Goal: Task Accomplishment & Management: Complete application form

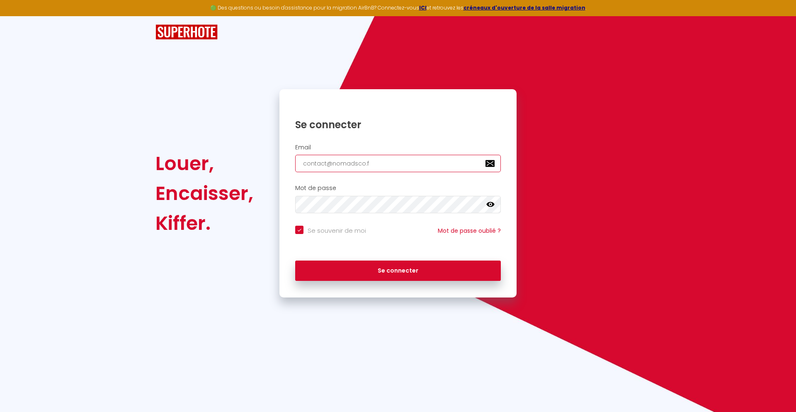
type input "[EMAIL_ADDRESS][DOMAIN_NAME]"
checkbox input "true"
type input "[EMAIL_ADDRESS][DOMAIN_NAME]"
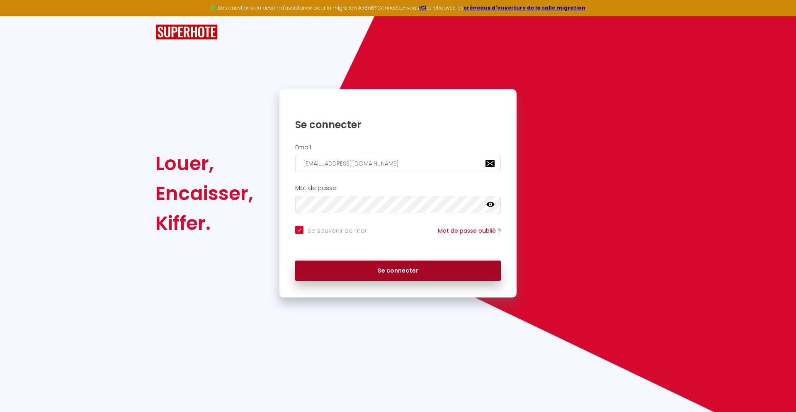
click at [398, 270] on button "Se connecter" at bounding box center [398, 270] width 206 height 21
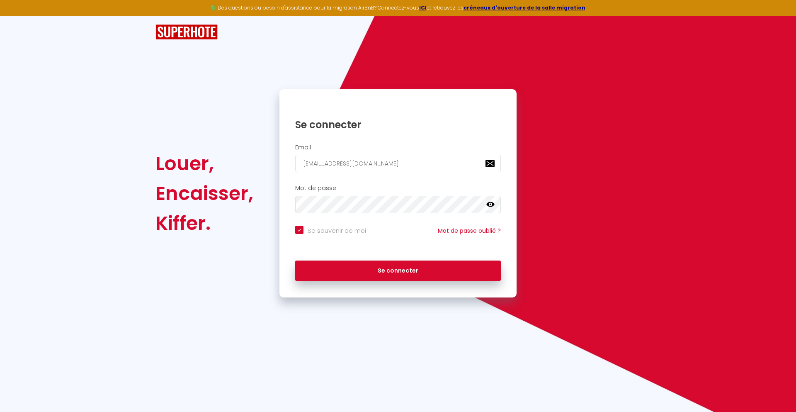
checkbox input "true"
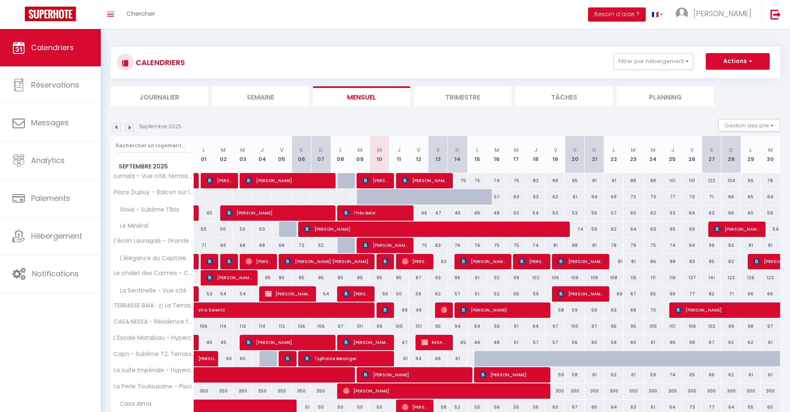
click at [159, 96] on li "Journalier" at bounding box center [159, 96] width 97 height 20
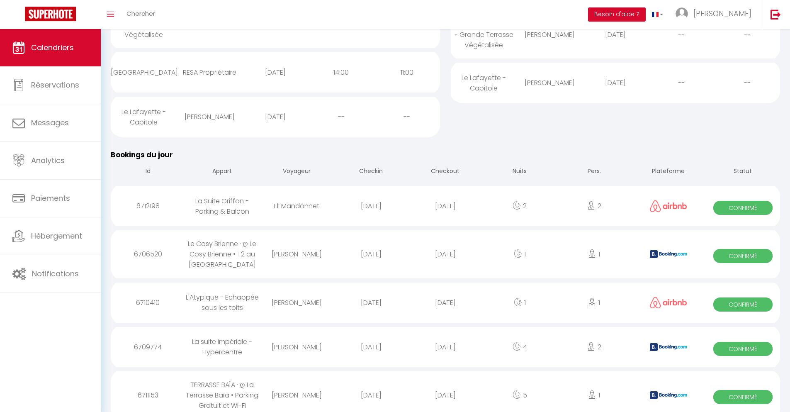
scroll to position [233, 0]
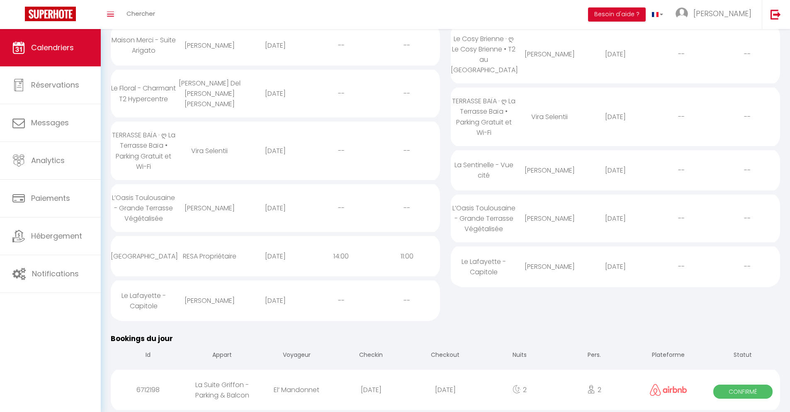
click at [445, 389] on div "[DATE]" at bounding box center [445, 389] width 74 height 27
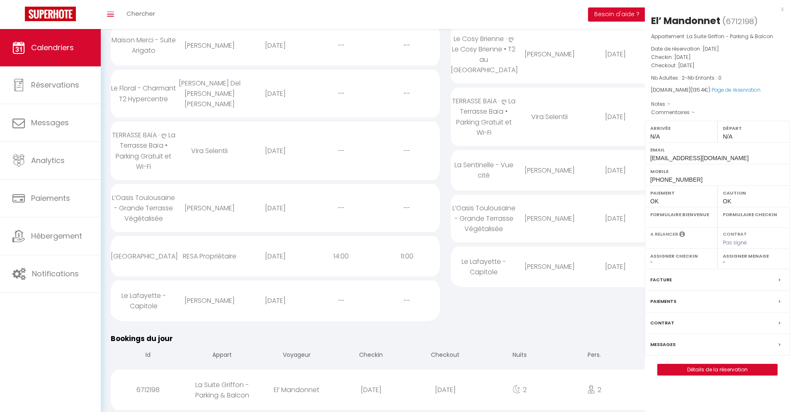
select select "0"
select select "1"
select select
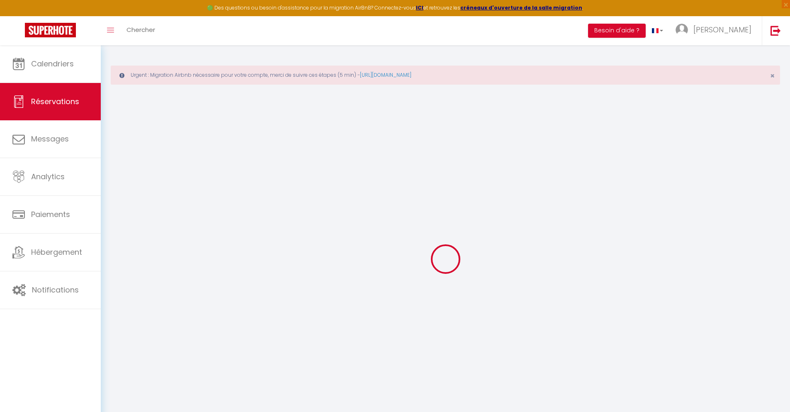
type input "⁨El’⁩"
type input "Mandonnet"
type input "[EMAIL_ADDRESS][DOMAIN_NAME]"
type input "[PHONE_NUMBER]"
select select
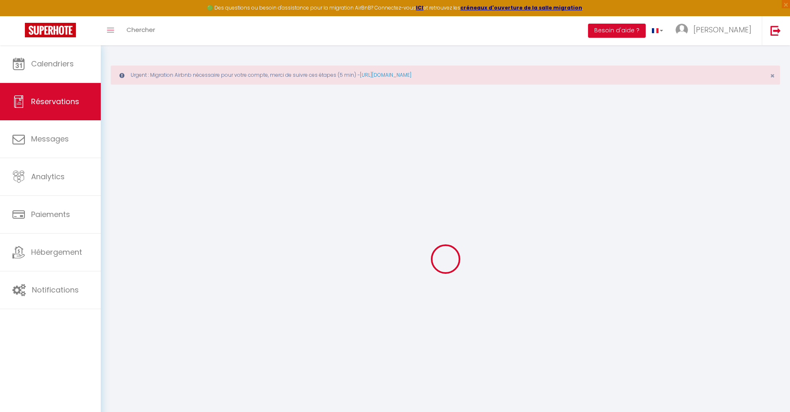
type input "23.220000000000002"
select select "35812"
select select "1"
select select
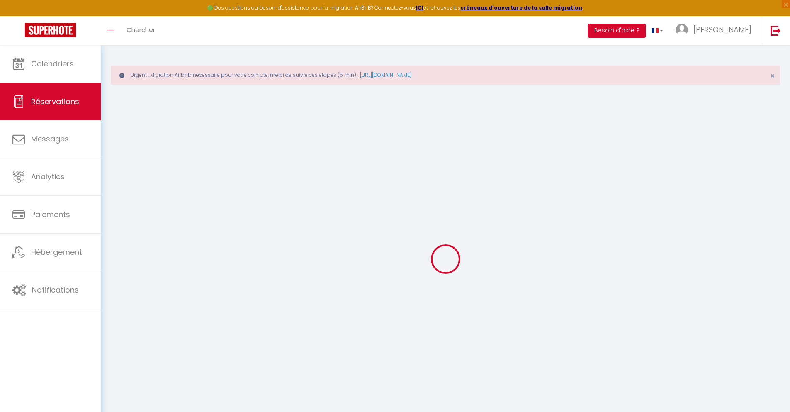
type input "2"
select select "12"
select select
type input "89"
checkbox input "false"
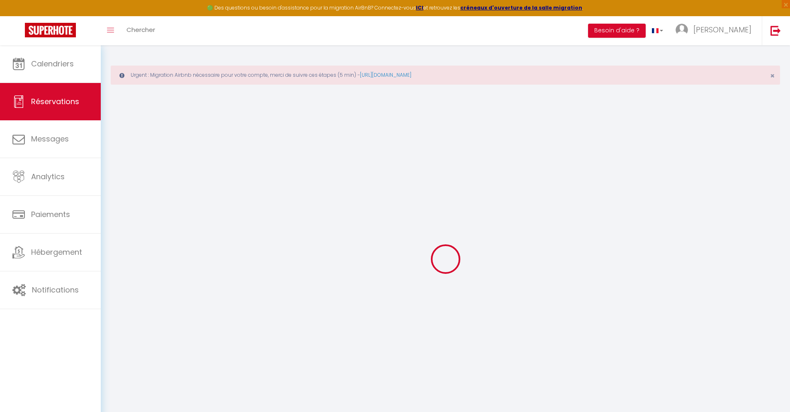
type input "0"
select select "1"
type input "0"
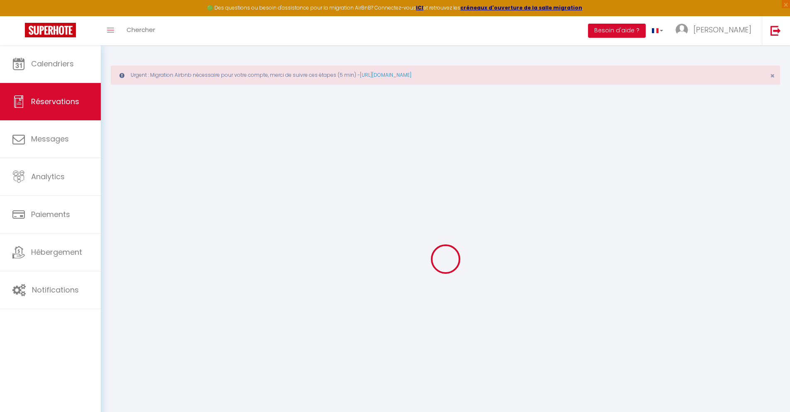
select select
select select "15"
checkbox input "false"
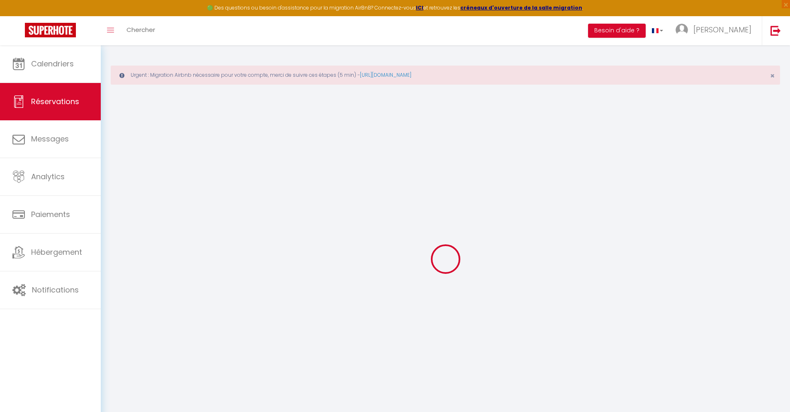
select select
checkbox input "false"
select select
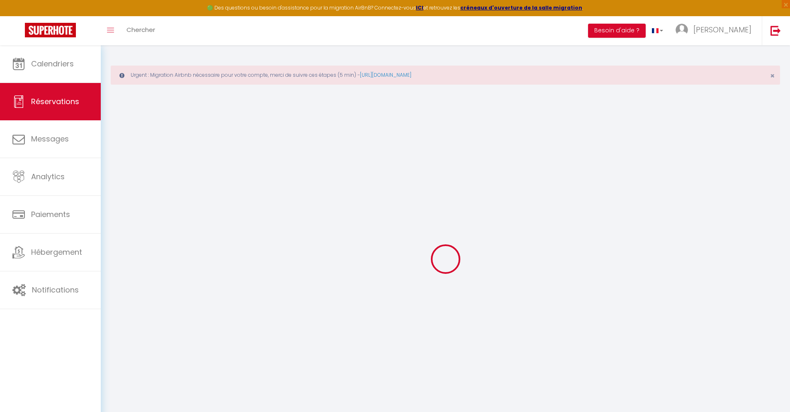
select select
checkbox input "false"
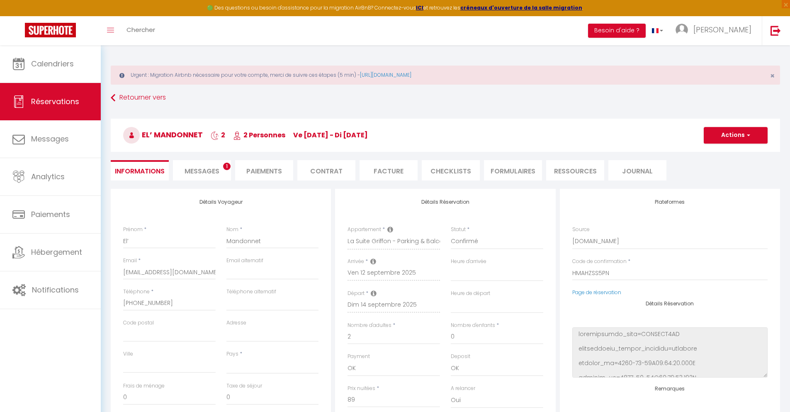
select select
type input "40"
type input "6.4"
select select
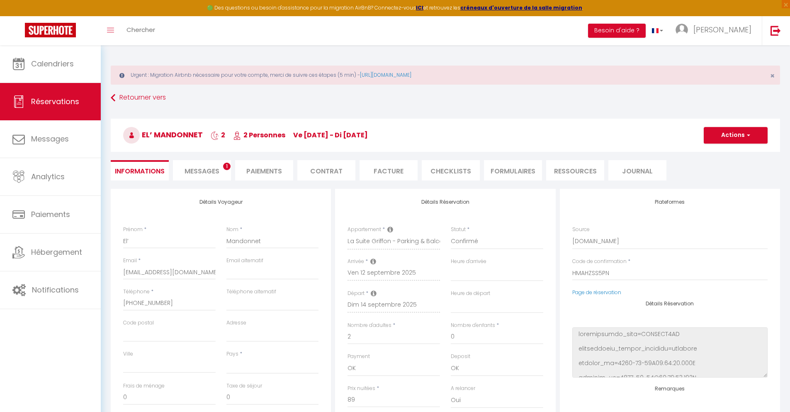
checkbox input "false"
select select
checkbox input "false"
select select
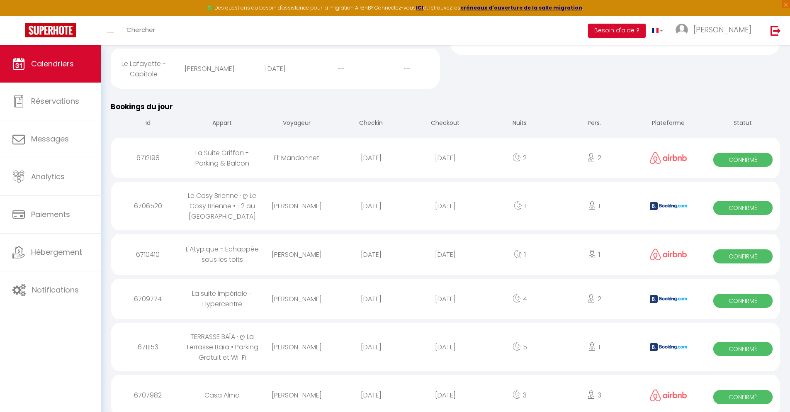
scroll to position [337, 0]
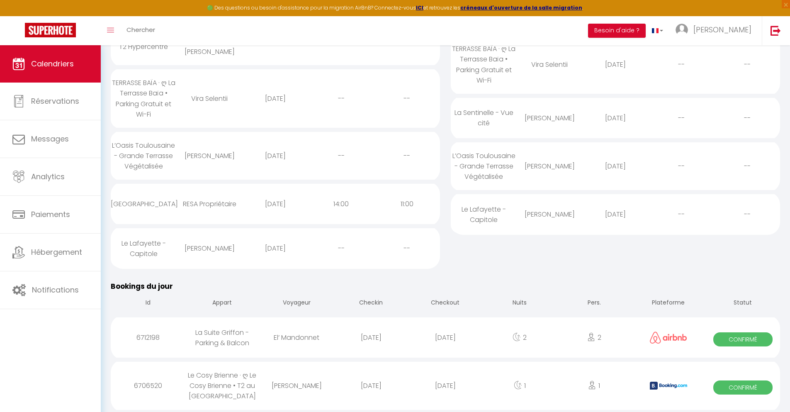
click at [445, 385] on div "[DATE]" at bounding box center [445, 385] width 74 height 27
select select "0"
select select "1"
select select
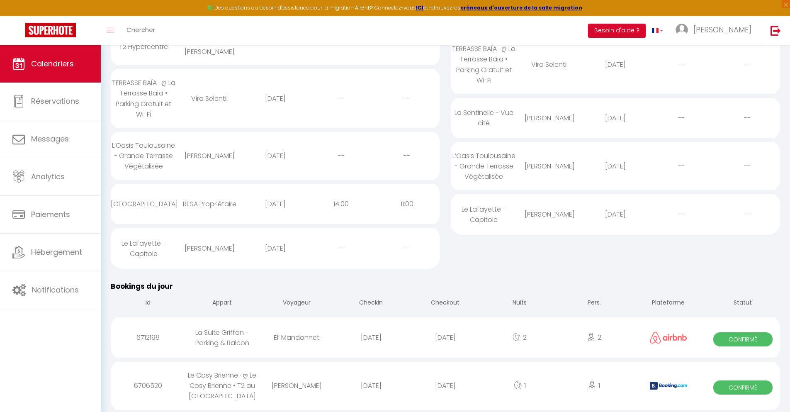
select select
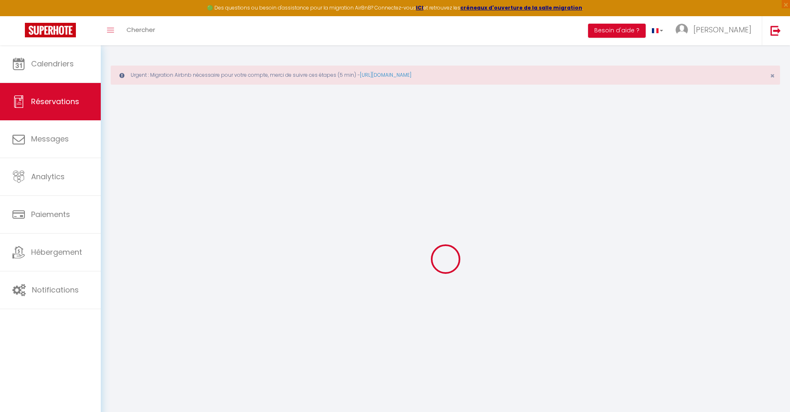
select select
checkbox input "false"
select select
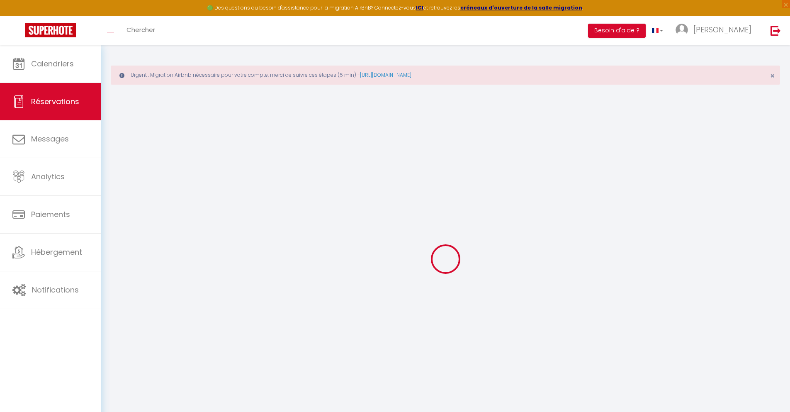
checkbox input "false"
select select
checkbox input "false"
type textarea "** THIS RESERVATION HAS BEEN PRE-PAID ** BOOKING NOTE : Payment charge is EUR 1…"
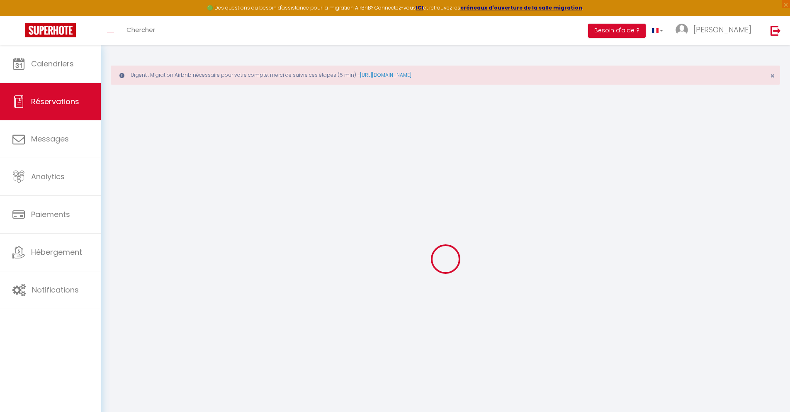
type input "40"
type input "3.91"
select select
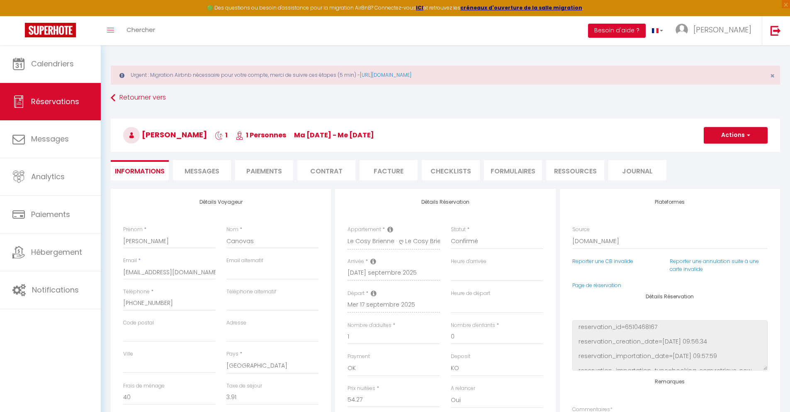
checkbox input "false"
select select
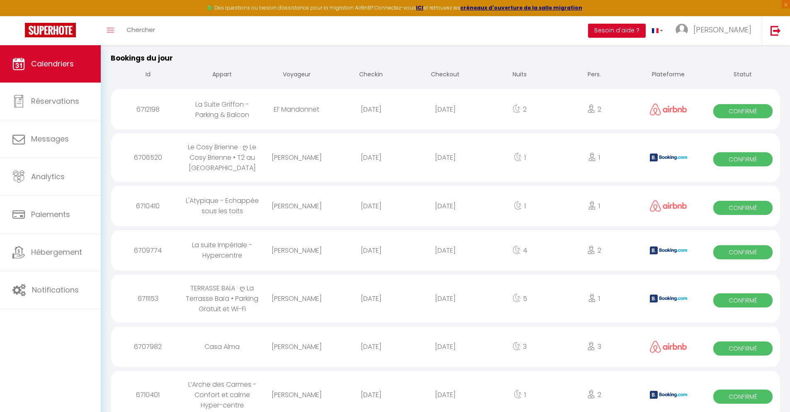
scroll to position [381, 0]
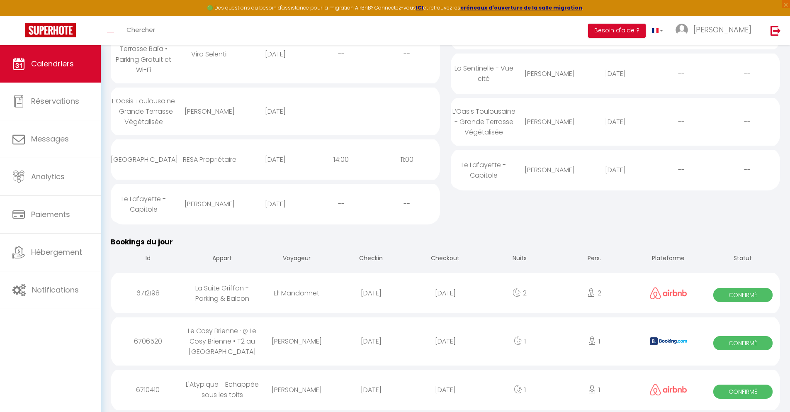
click at [445, 389] on div "[DATE]" at bounding box center [445, 389] width 74 height 27
select select "0"
select select "1"
select select
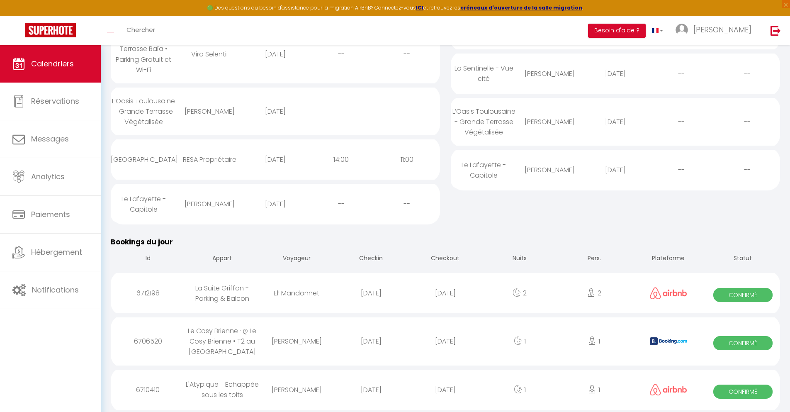
select select
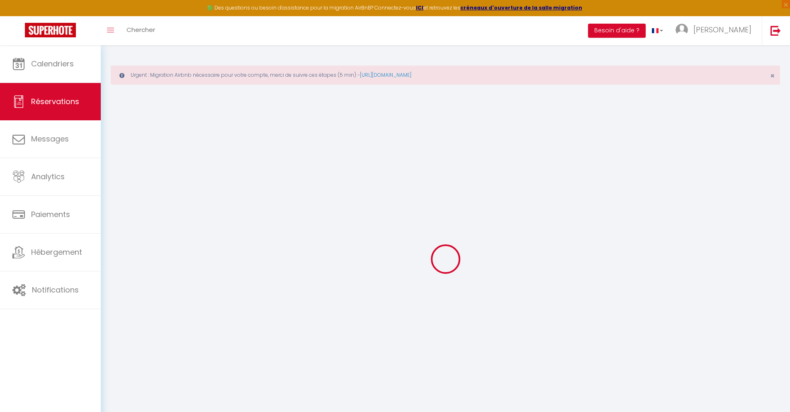
select select
checkbox input "false"
select select
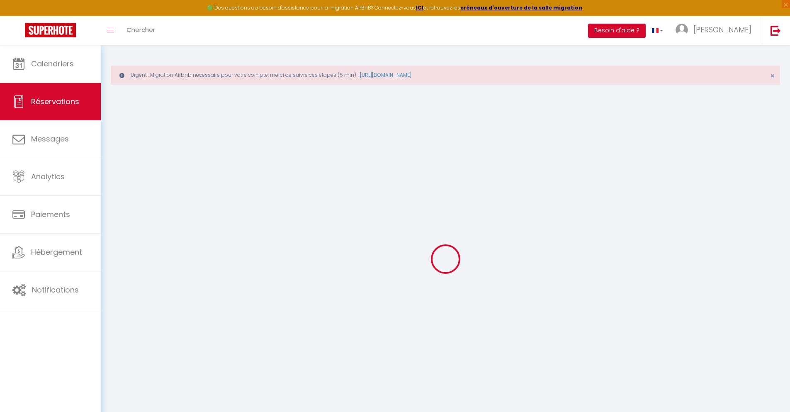
select select
checkbox input "false"
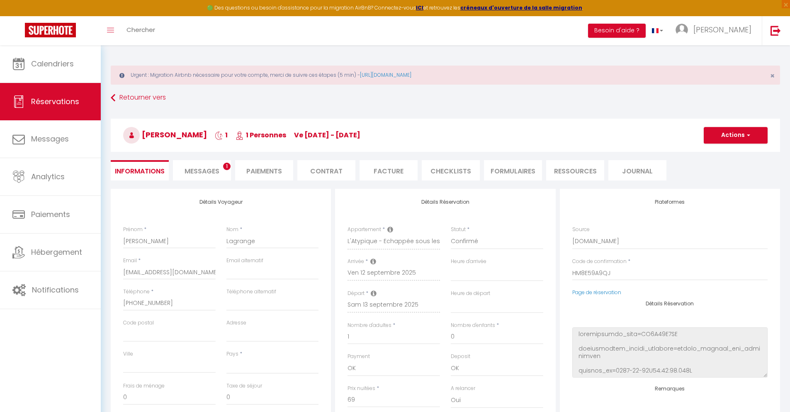
select select
type input "40"
type input "4.47"
select select
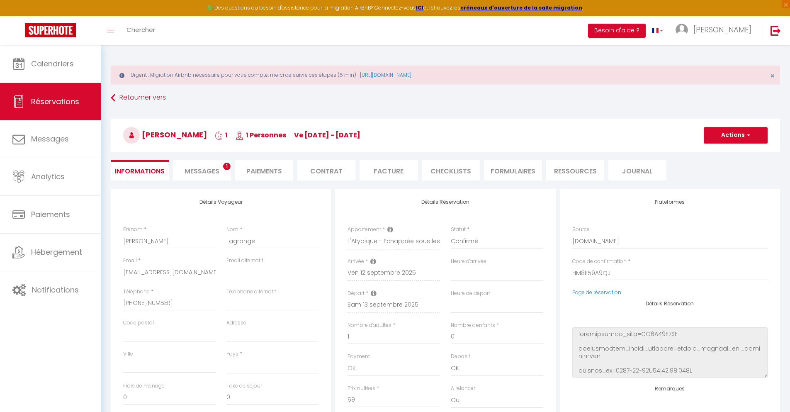
checkbox input "false"
select select
checkbox input "false"
select select
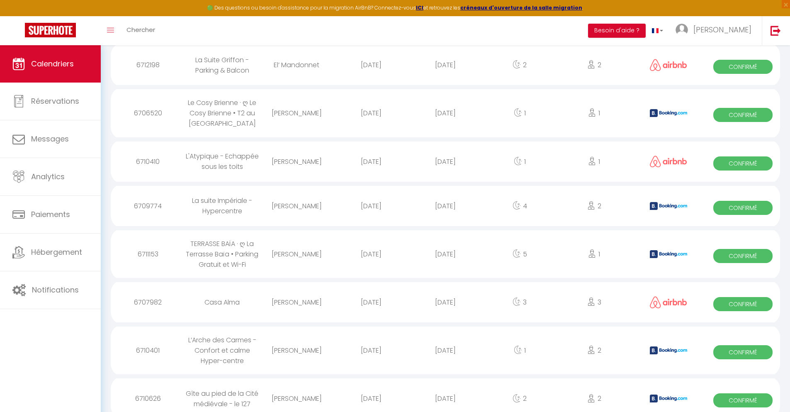
scroll to position [426, 0]
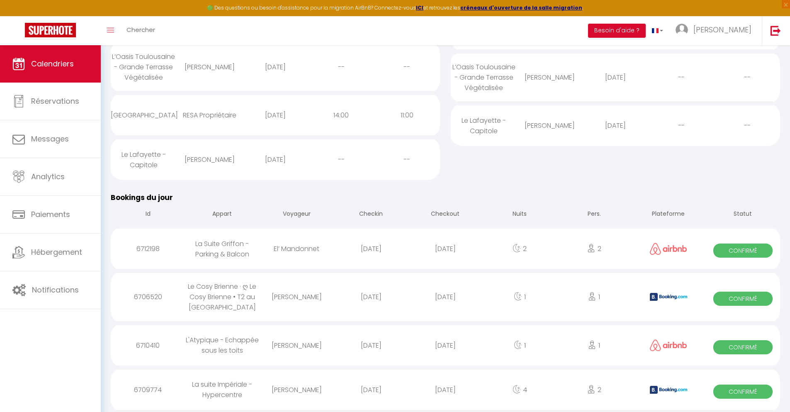
click at [445, 389] on div "[DATE]" at bounding box center [445, 389] width 74 height 27
select select "0"
select select "1"
select select
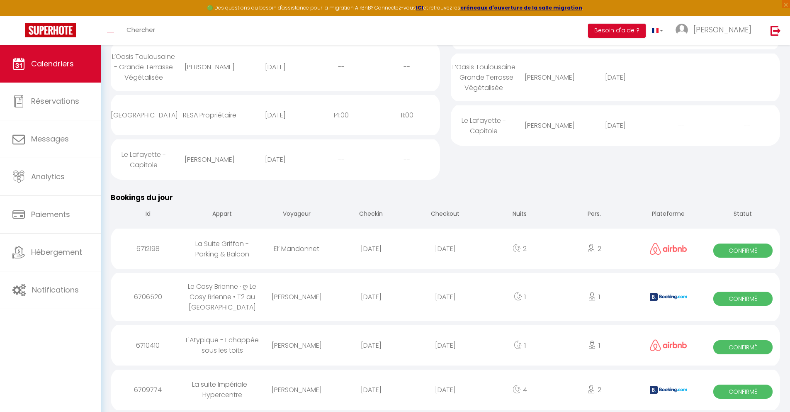
select select
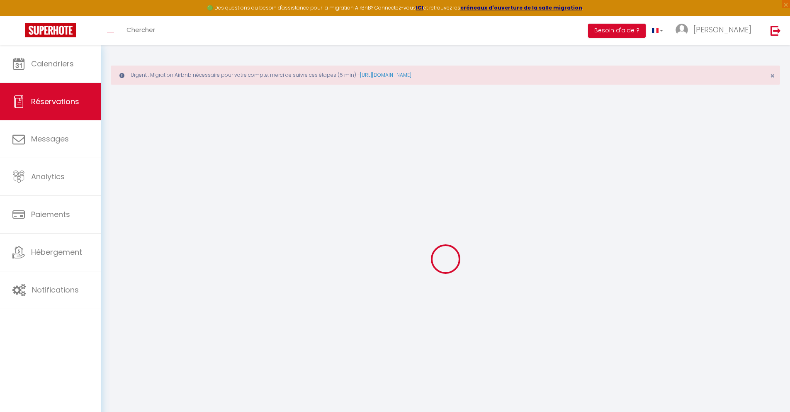
select select
checkbox input "false"
select select
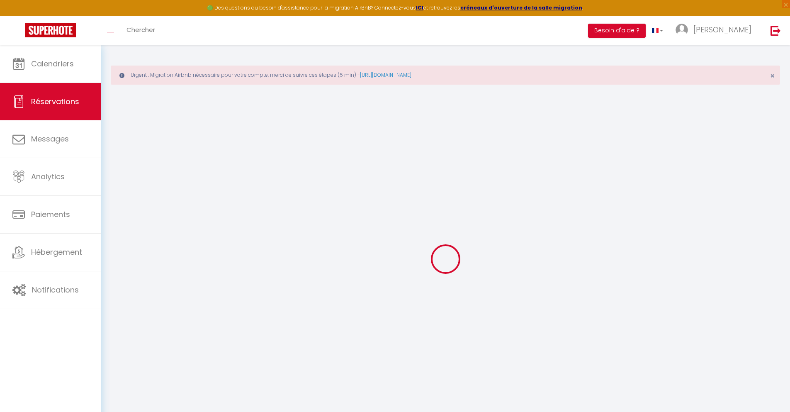
checkbox input "false"
type textarea "** THIS RESERVATION HAS BEEN PRE-PAID ** Reservation has a cancellation grace p…"
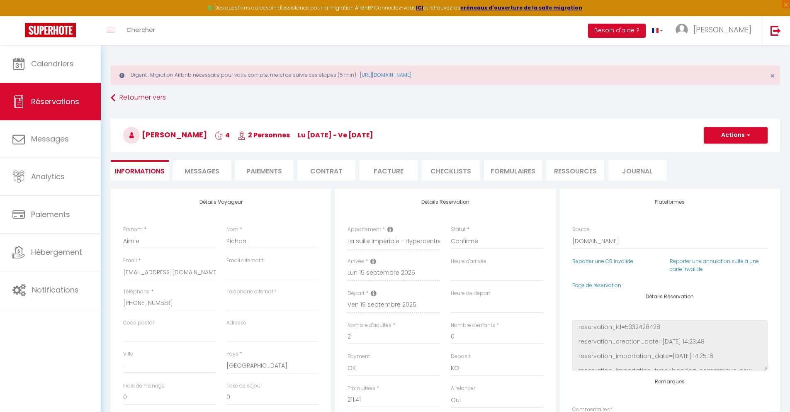
type input "40"
type input "13.84"
select select
checkbox input "false"
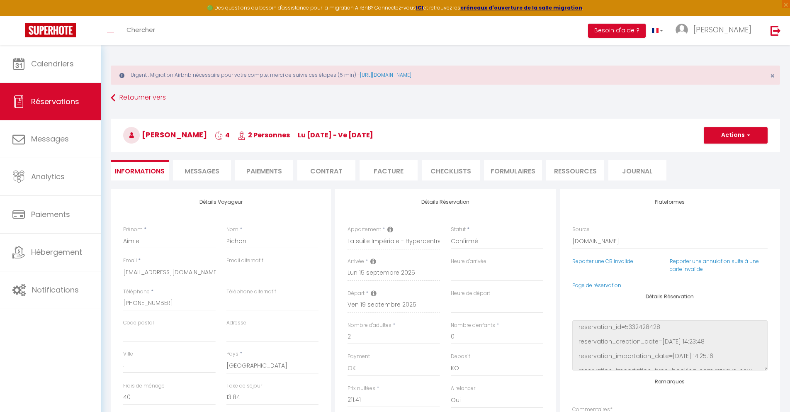
select select
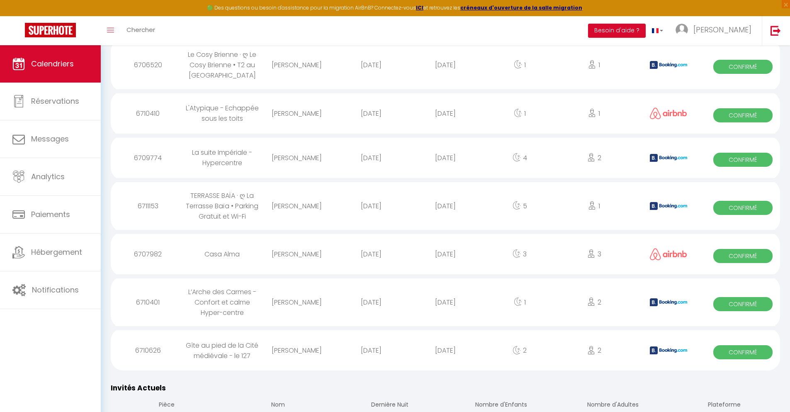
scroll to position [478, 0]
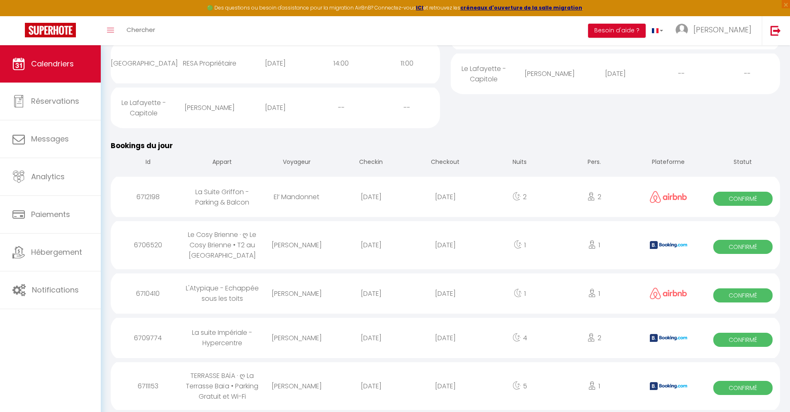
click at [445, 386] on div "[DATE]" at bounding box center [445, 385] width 74 height 27
select select "0"
select select "1"
select select
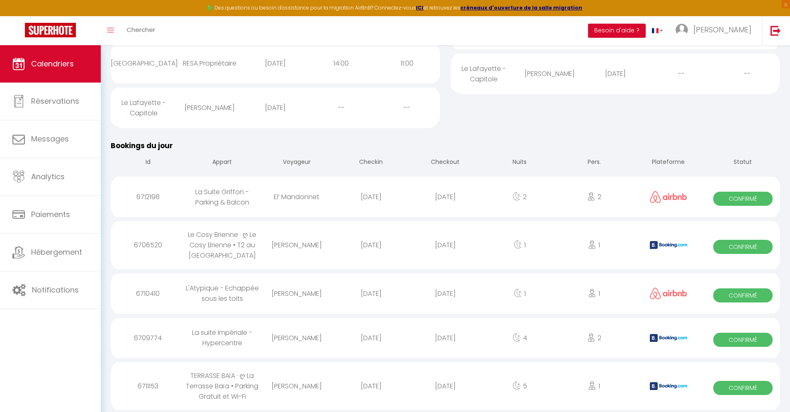
select select
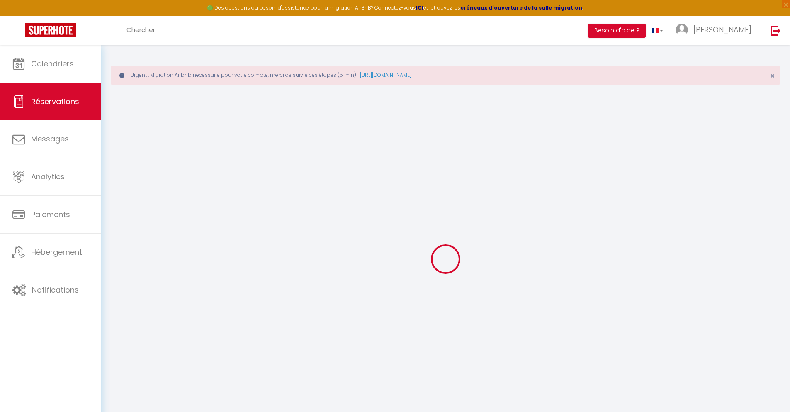
select select
checkbox input "false"
type textarea "** THIS RESERVATION HAS BEEN PRE-PAID ** BOOKING NOTE : Payment charge is EUR 4…"
type input "40"
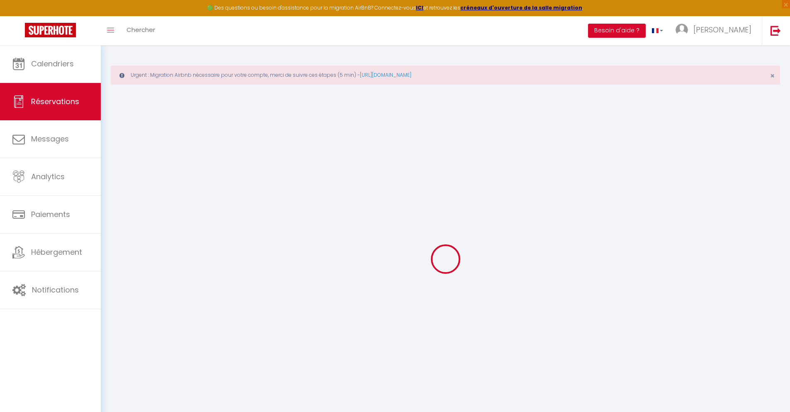
type input "19.03"
select select
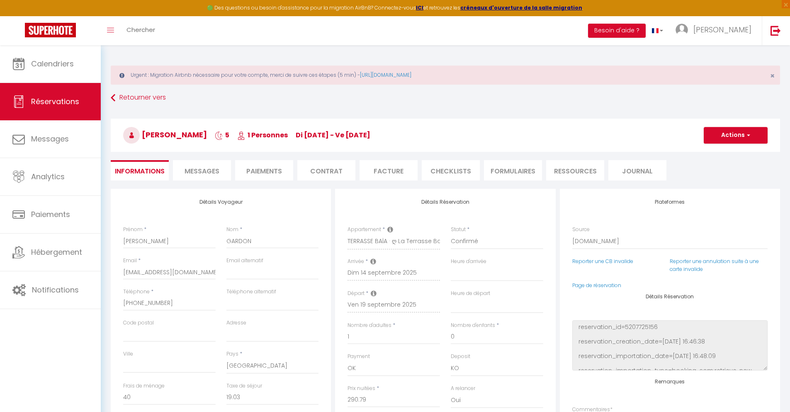
checkbox input "false"
select select
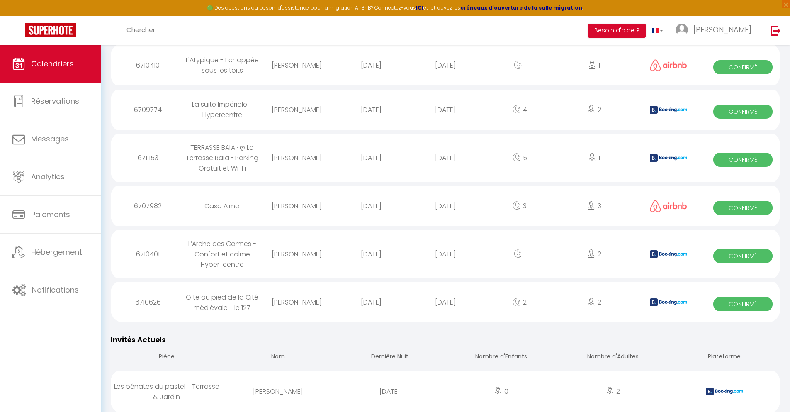
scroll to position [522, 0]
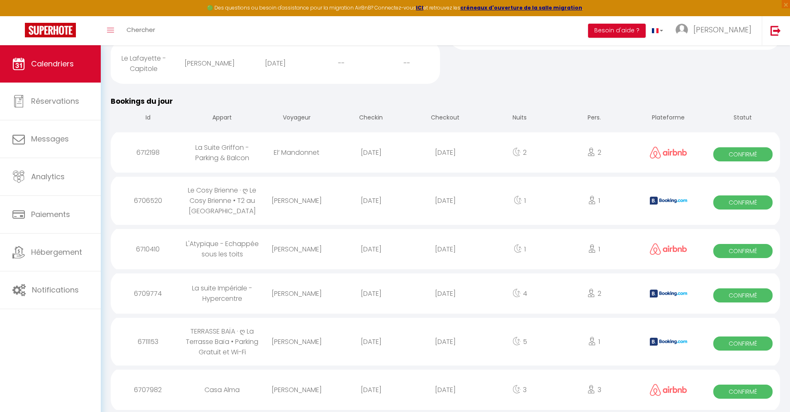
click at [445, 389] on div "[DATE]" at bounding box center [445, 389] width 74 height 27
select select "0"
select select "1"
select select
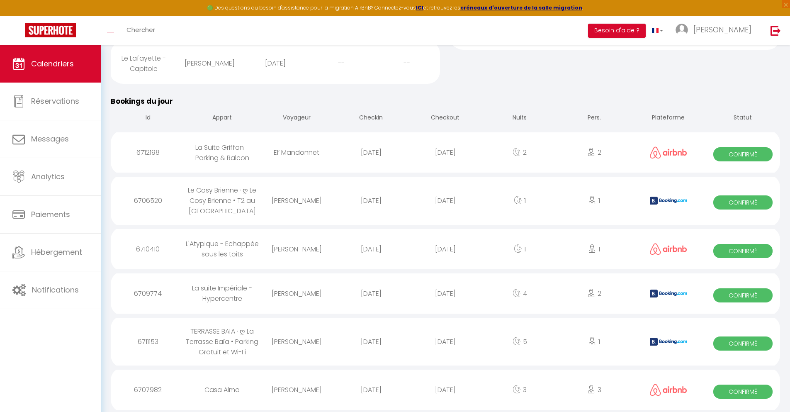
select select
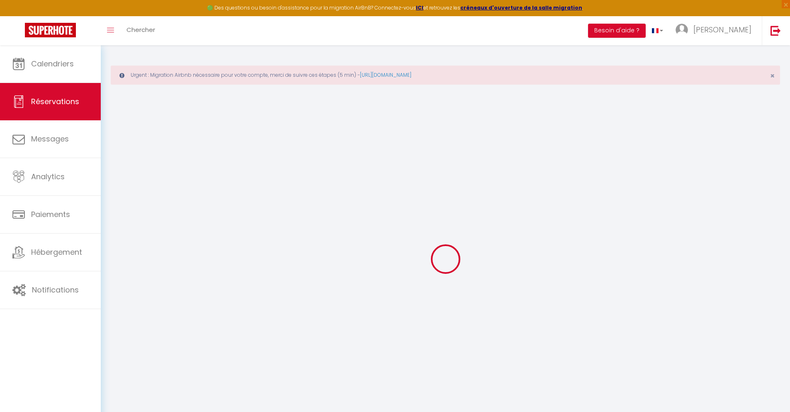
select select
checkbox input "false"
select select
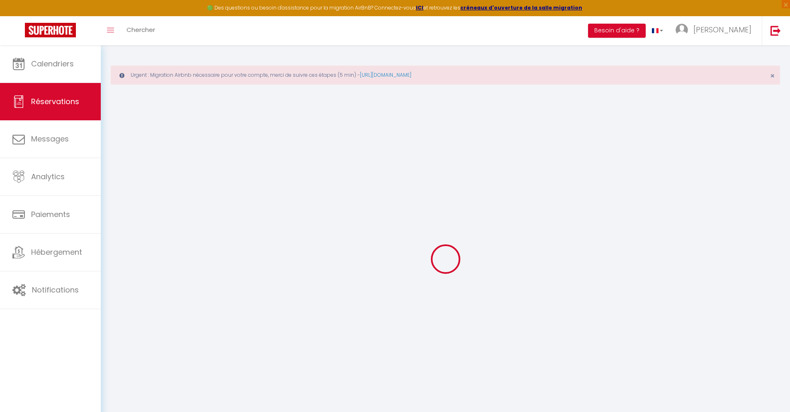
select select
checkbox input "false"
select select
type input "32"
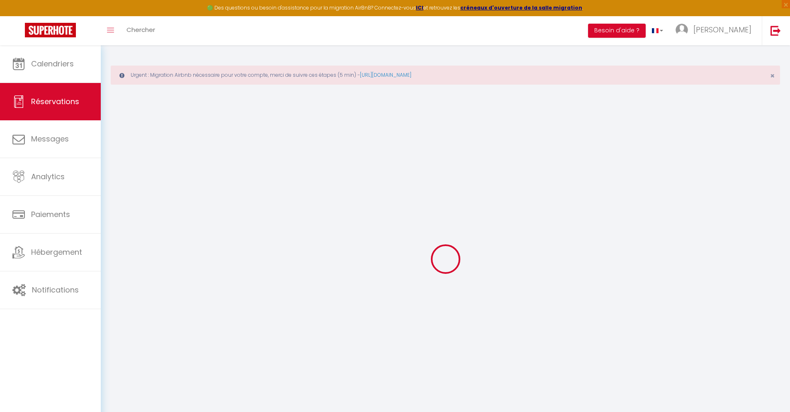
type input "17.79"
select select
checkbox input "false"
select select
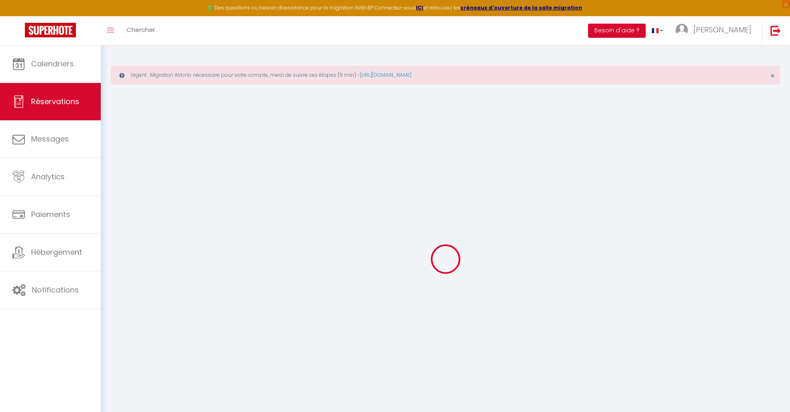
checkbox input "false"
select select
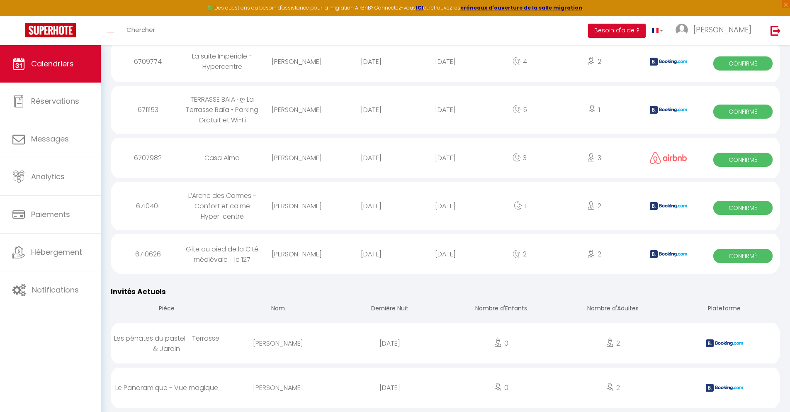
scroll to position [574, 0]
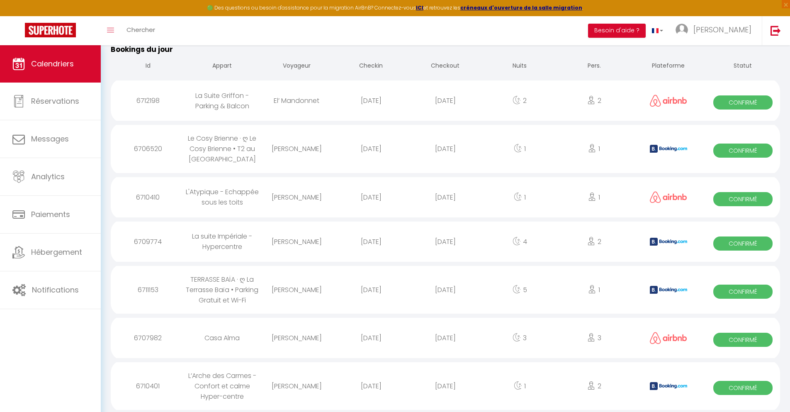
click at [445, 386] on div "[DATE]" at bounding box center [445, 385] width 74 height 27
select select "0"
select select "1"
select select
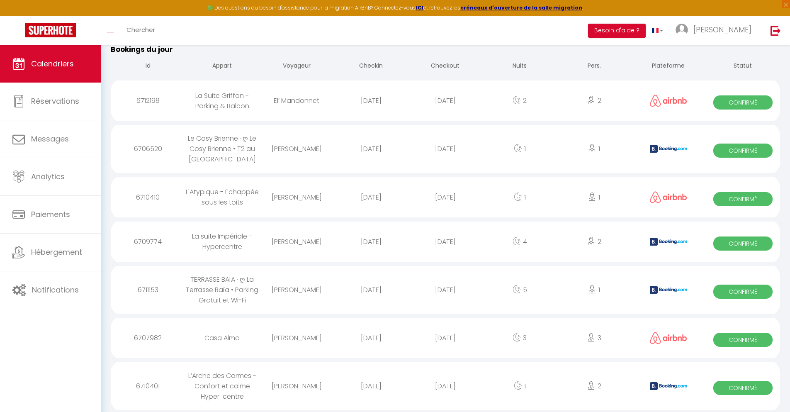
select select
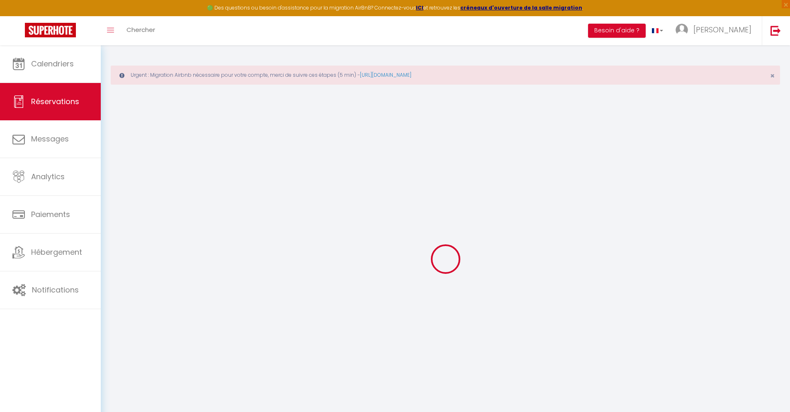
select select
checkbox input "false"
type textarea "** THIS RESERVATION HAS BEEN PRE-PAID ** BOOKING NOTE : Payment charge is EUR 1…"
type input "45"
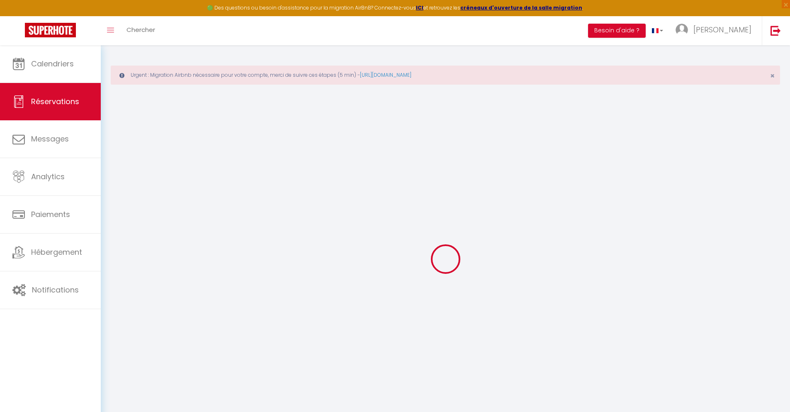
type input "4.59"
select select
checkbox input "false"
select select
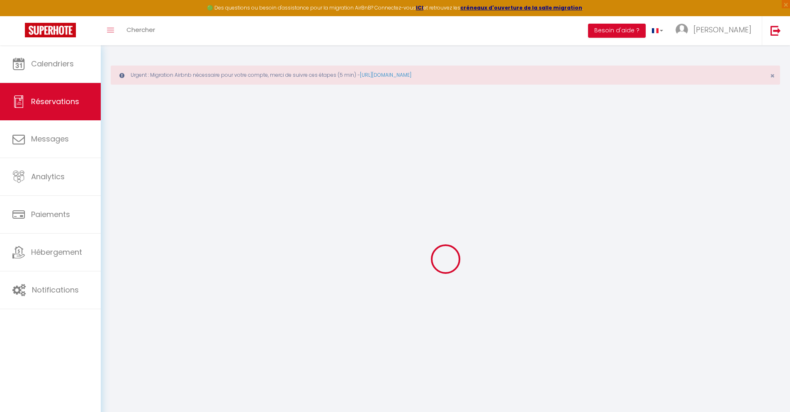
select select
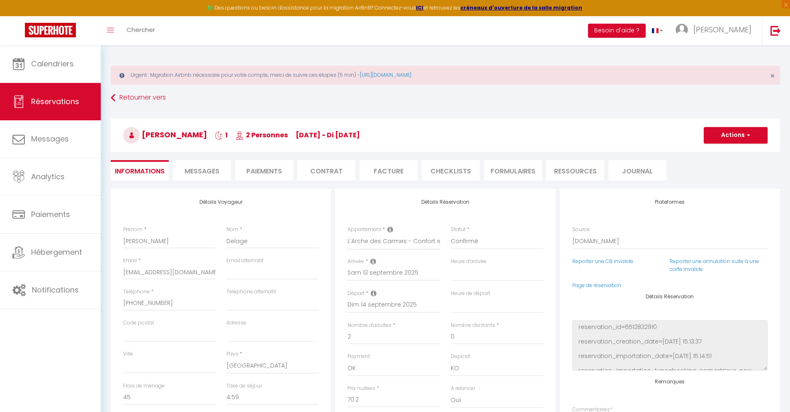
scroll to position [45, 0]
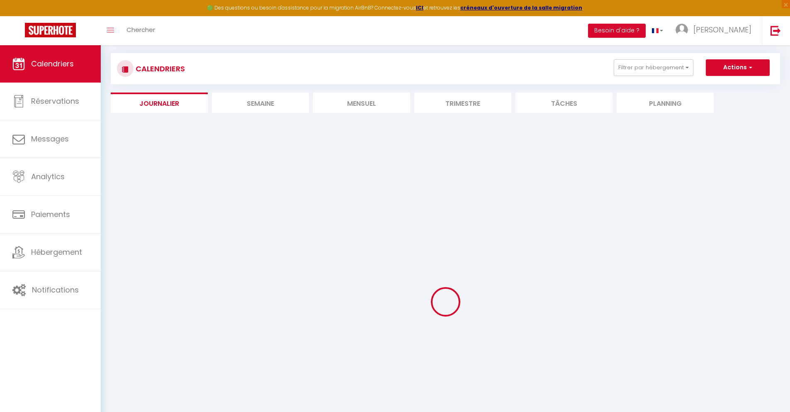
select select
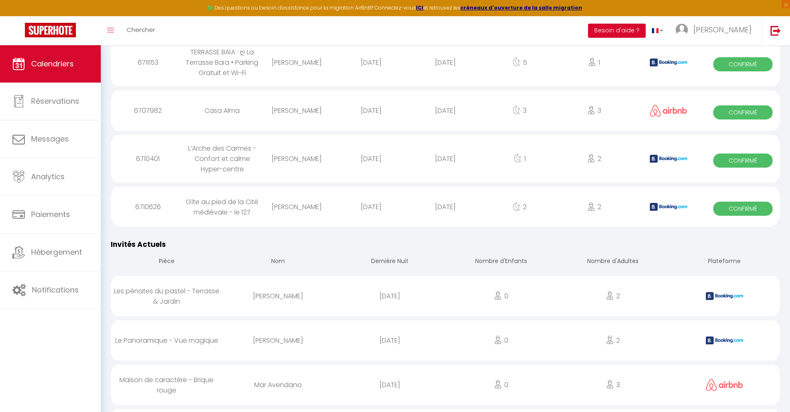
scroll to position [616, 0]
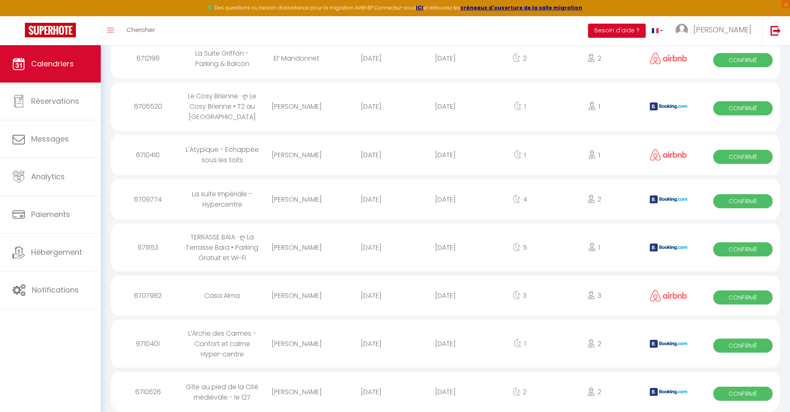
click at [445, 391] on div "[DATE]" at bounding box center [445, 391] width 74 height 27
select select "0"
select select "1"
select select
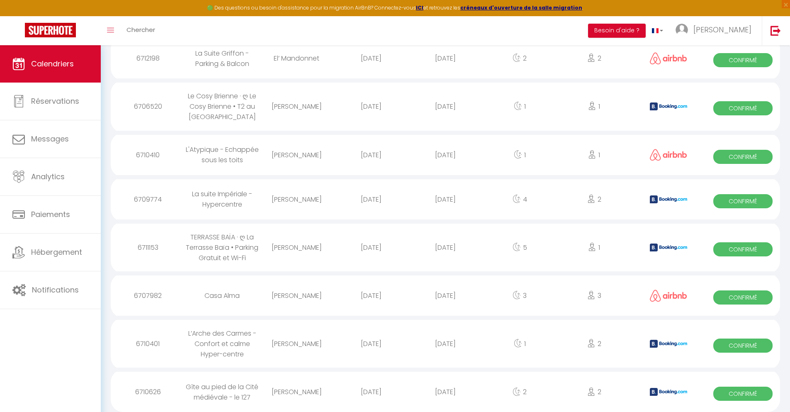
select select
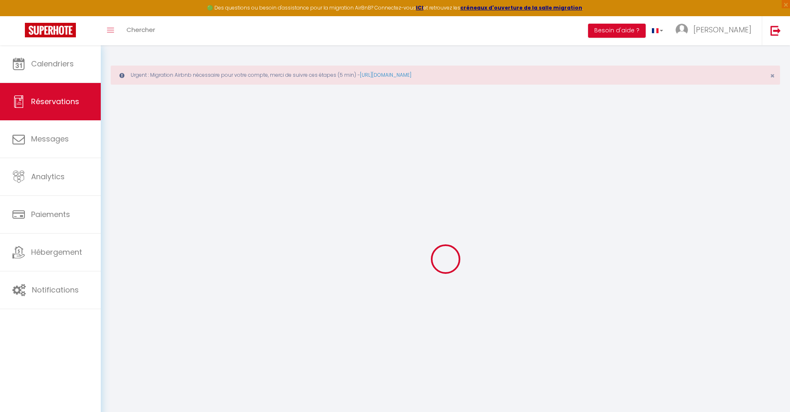
type input "[PERSON_NAME]"
type input "[EMAIL_ADDRESS][DOMAIN_NAME]"
type input "[PHONE_NUMBER]"
type input "."
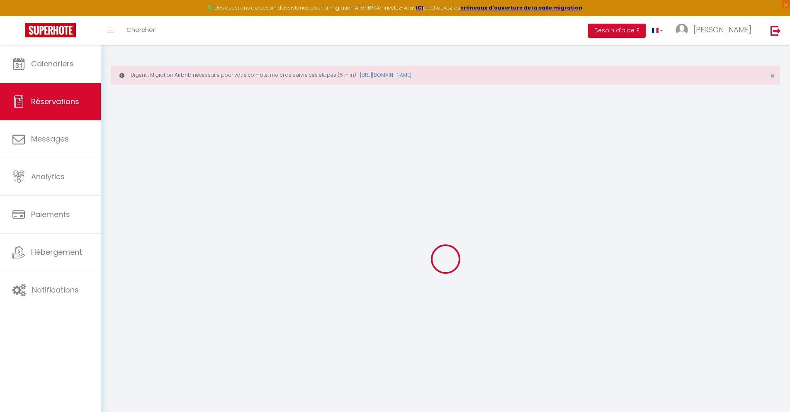
select select "ES"
type input "30"
type input "2.58"
select select "74296"
select select "1"
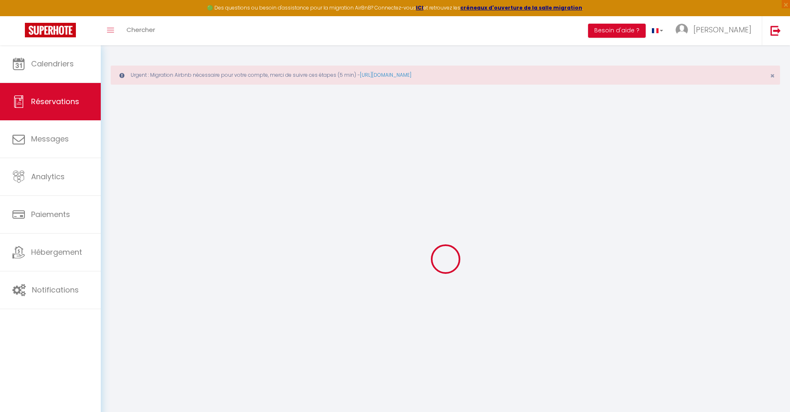
select select
type input "2"
select select "12"
select select
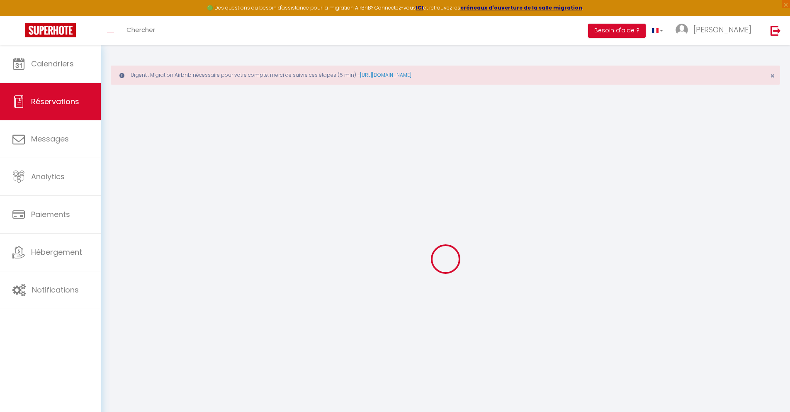
type input "151.47"
checkbox input "false"
type input "0"
select select "2"
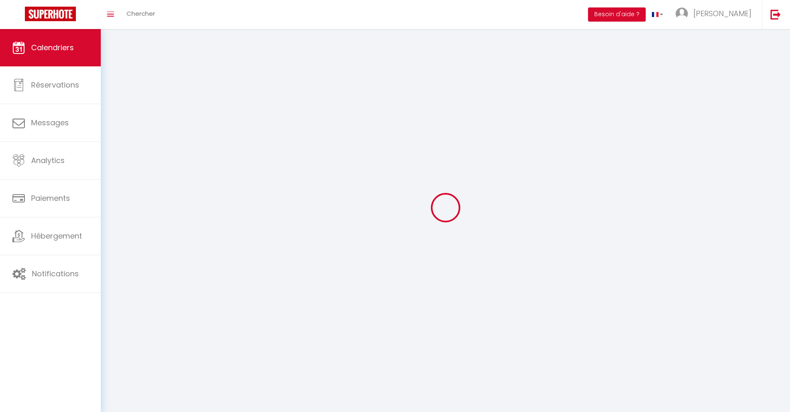
scroll to position [45, 0]
